Goal: Information Seeking & Learning: Learn about a topic

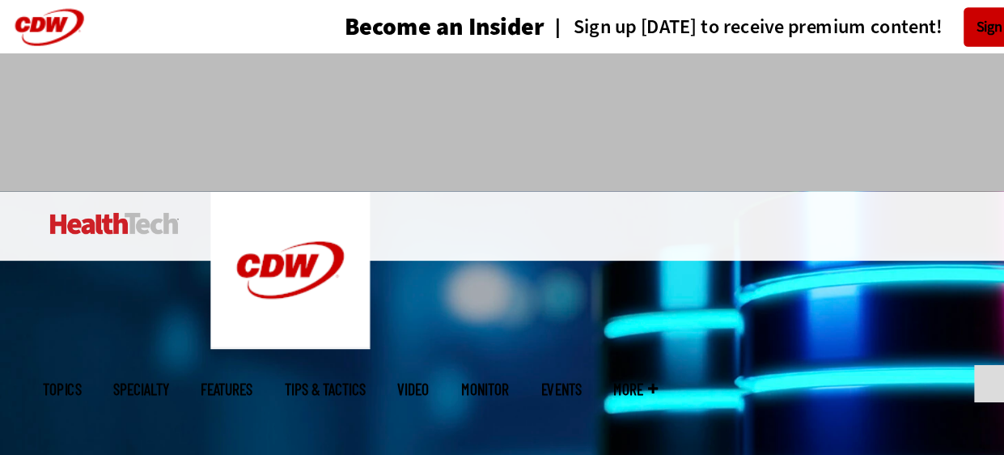
click at [62, 290] on span "Topics" at bounding box center [47, 296] width 29 height 12
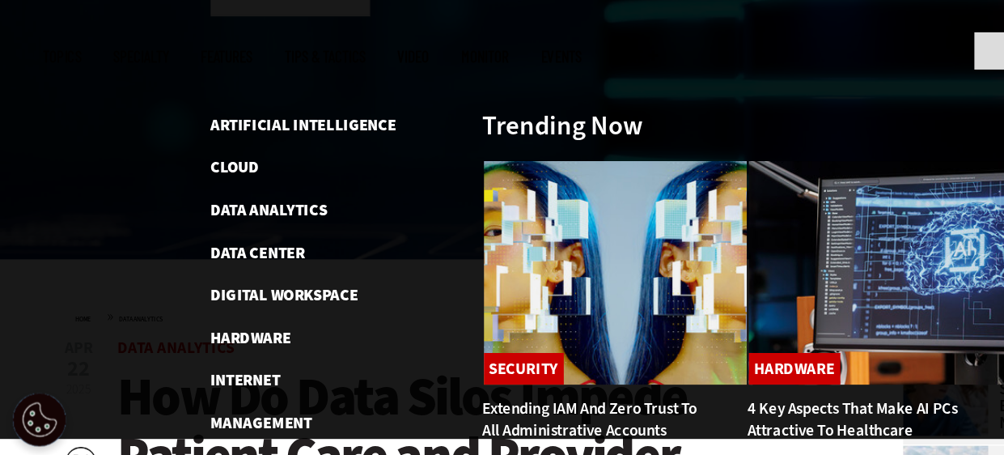
scroll to position [193, 0]
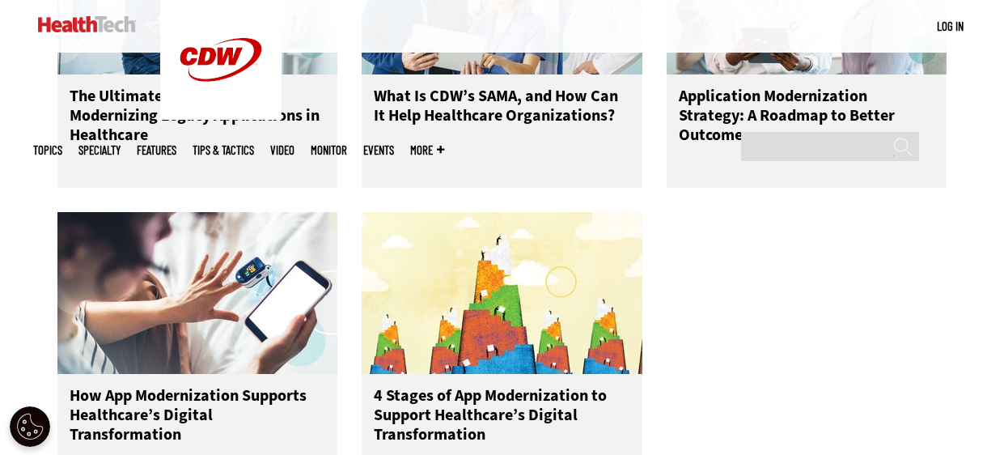
scroll to position [877, 0]
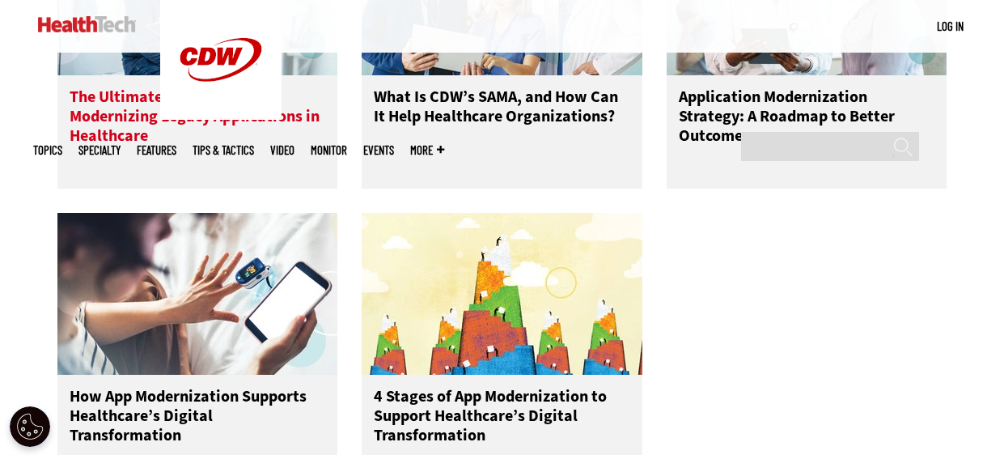
click at [140, 103] on h3 "The Ultimate Roadmap to Modernizing Legacy Applications in Healthcare" at bounding box center [198, 119] width 257 height 65
